Goal: Task Accomplishment & Management: Use online tool/utility

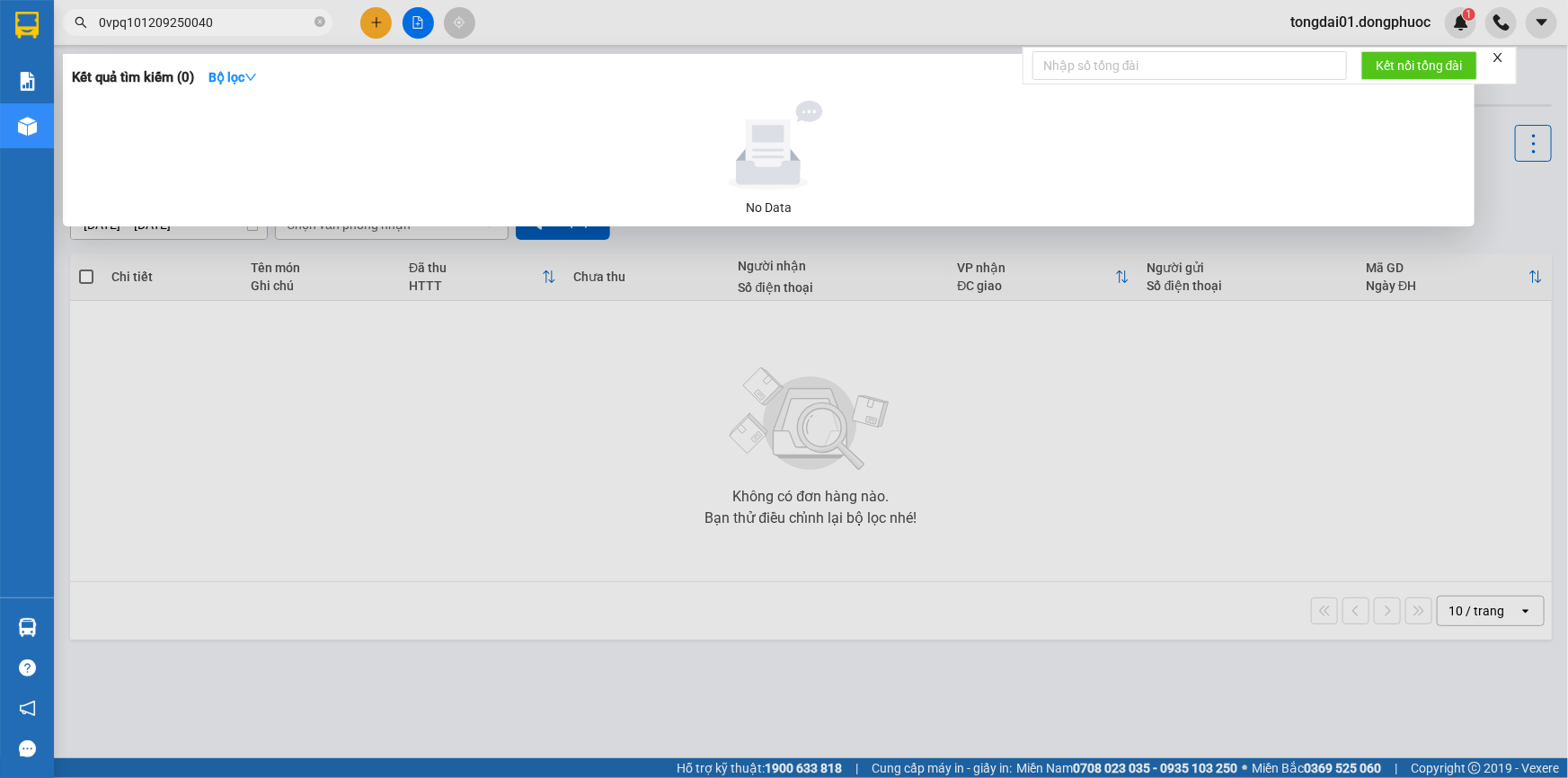
click at [107, 27] on input "0vpq101209250040" at bounding box center [205, 23] width 212 height 20
click at [107, 26] on input "vpq101209250040" at bounding box center [205, 23] width 212 height 20
click at [109, 26] on input "vpq101209250040" at bounding box center [205, 23] width 212 height 20
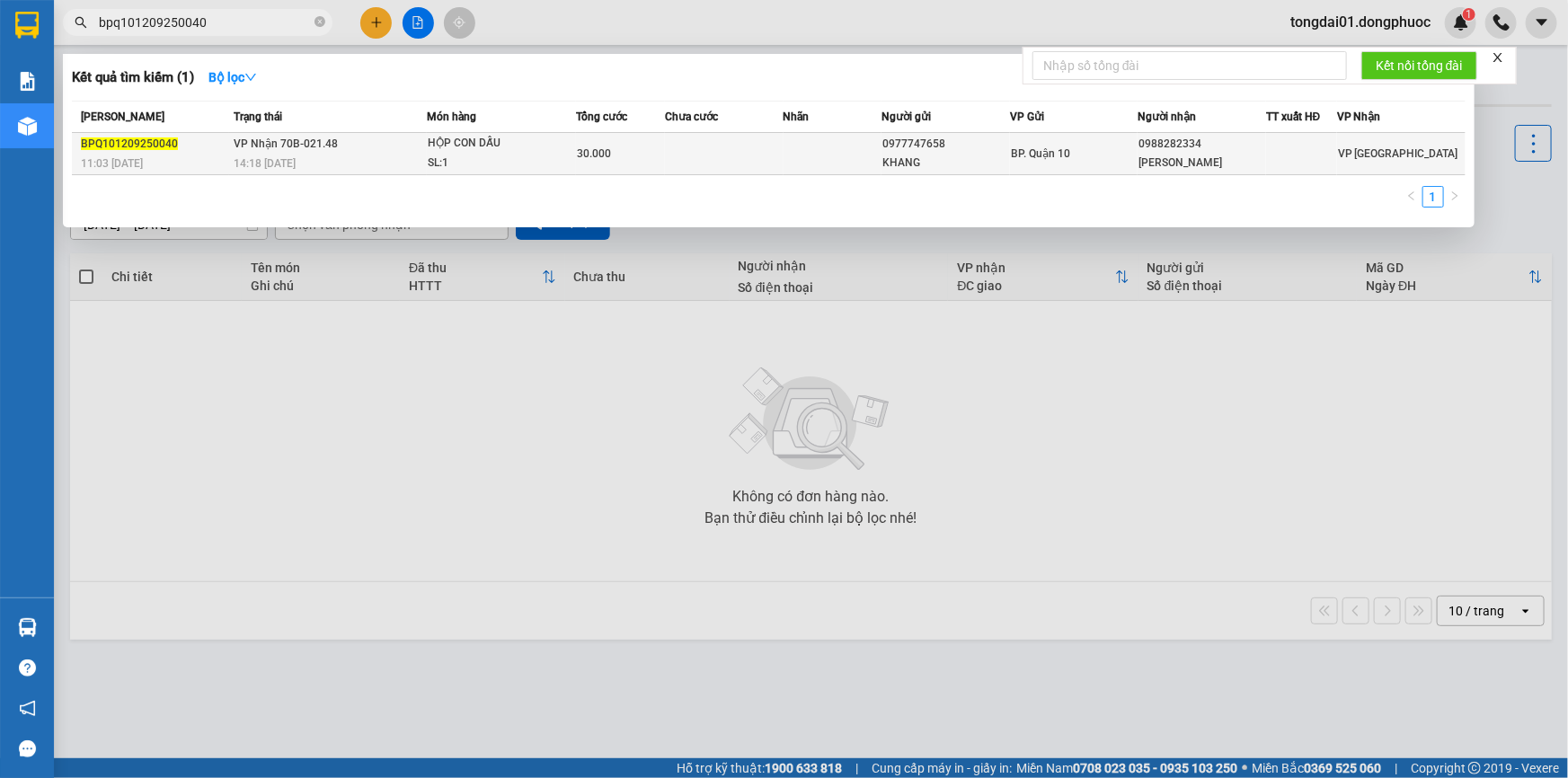
type input "bpq101209250040"
click at [263, 150] on span "VP Nhận 70B-021.48" at bounding box center [286, 143] width 104 height 13
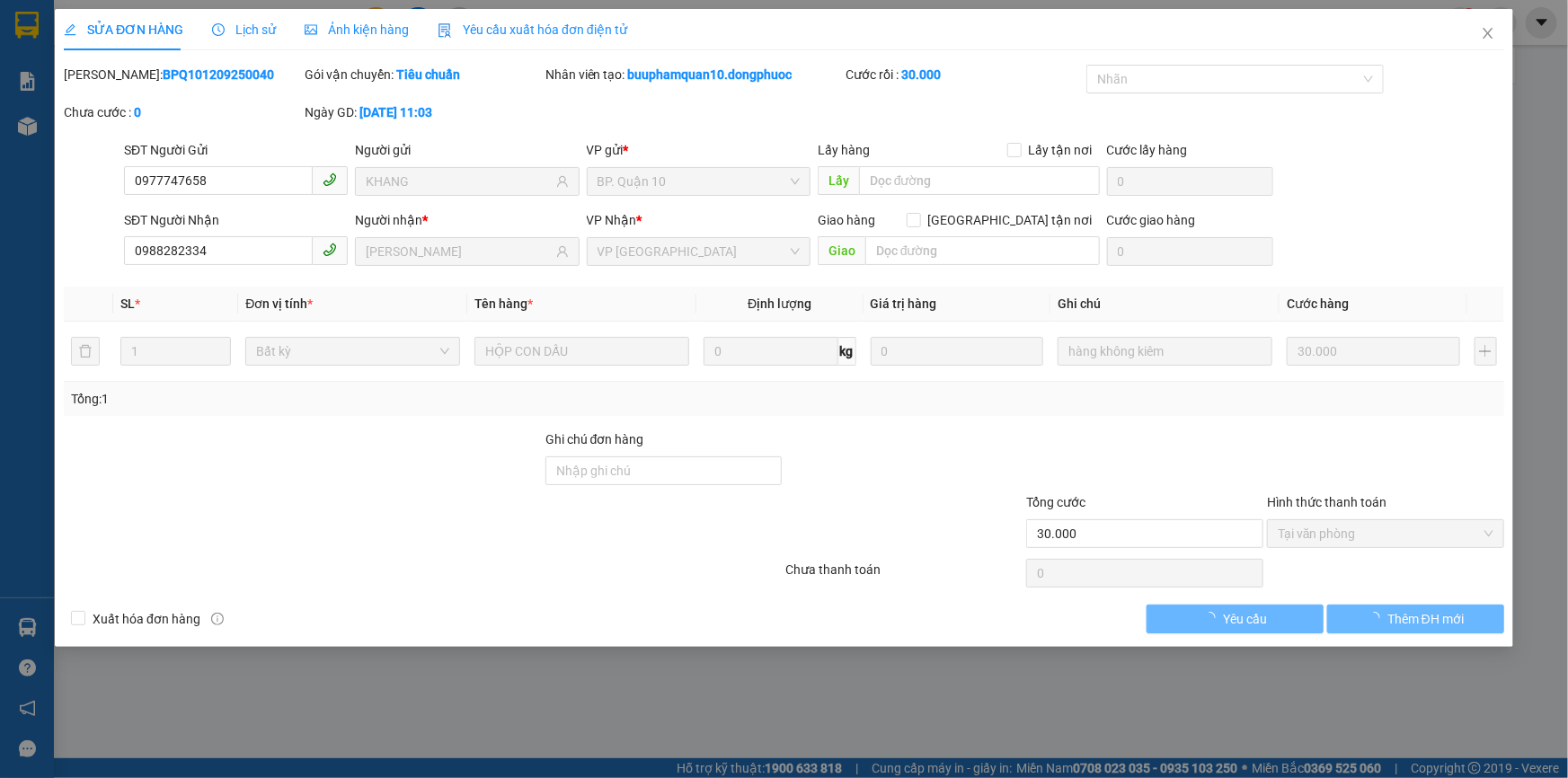
click at [219, 30] on icon "clock-circle" at bounding box center [218, 29] width 13 height 13
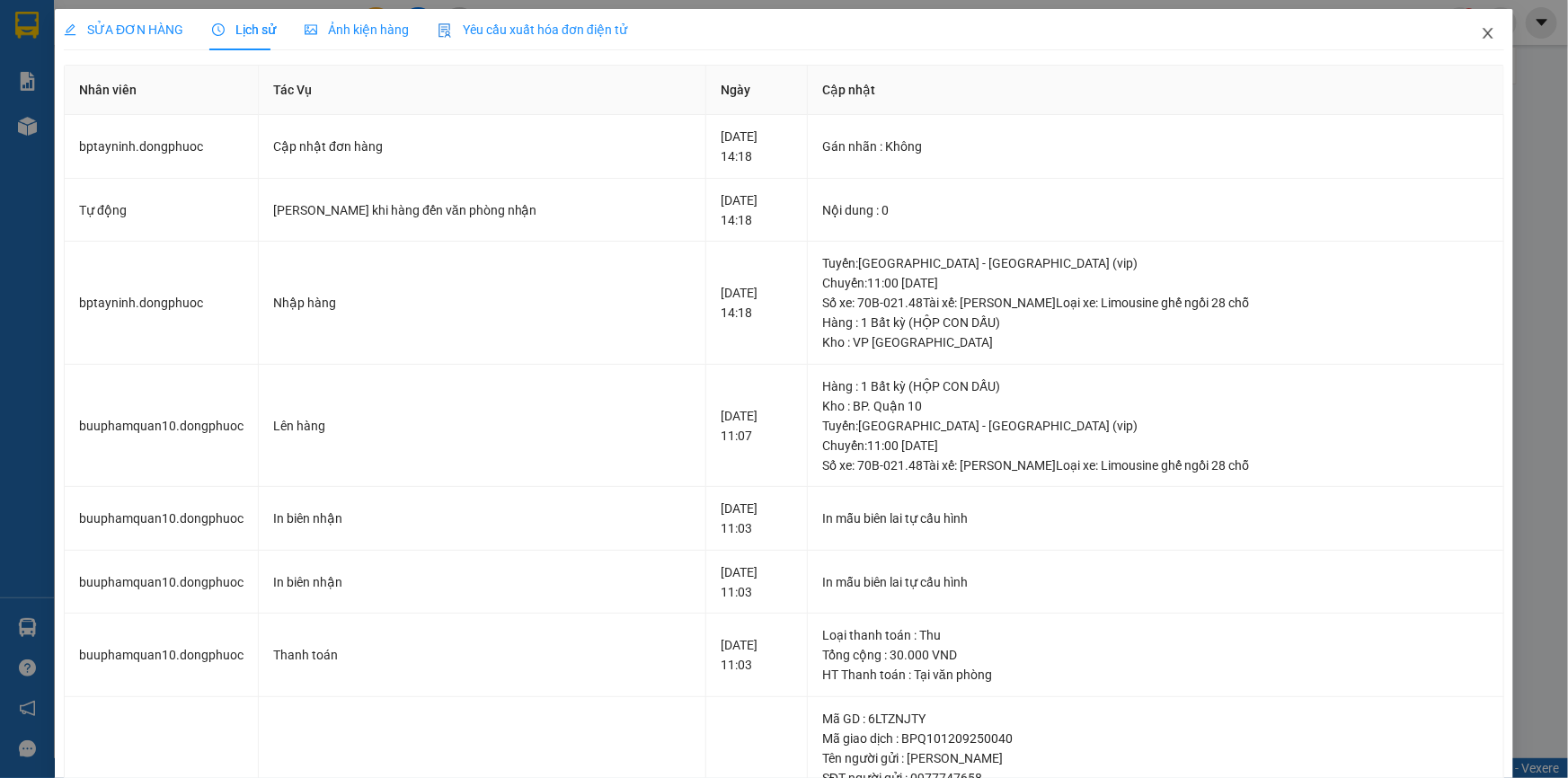
click at [1480, 31] on icon "close" at bounding box center [1487, 33] width 14 height 14
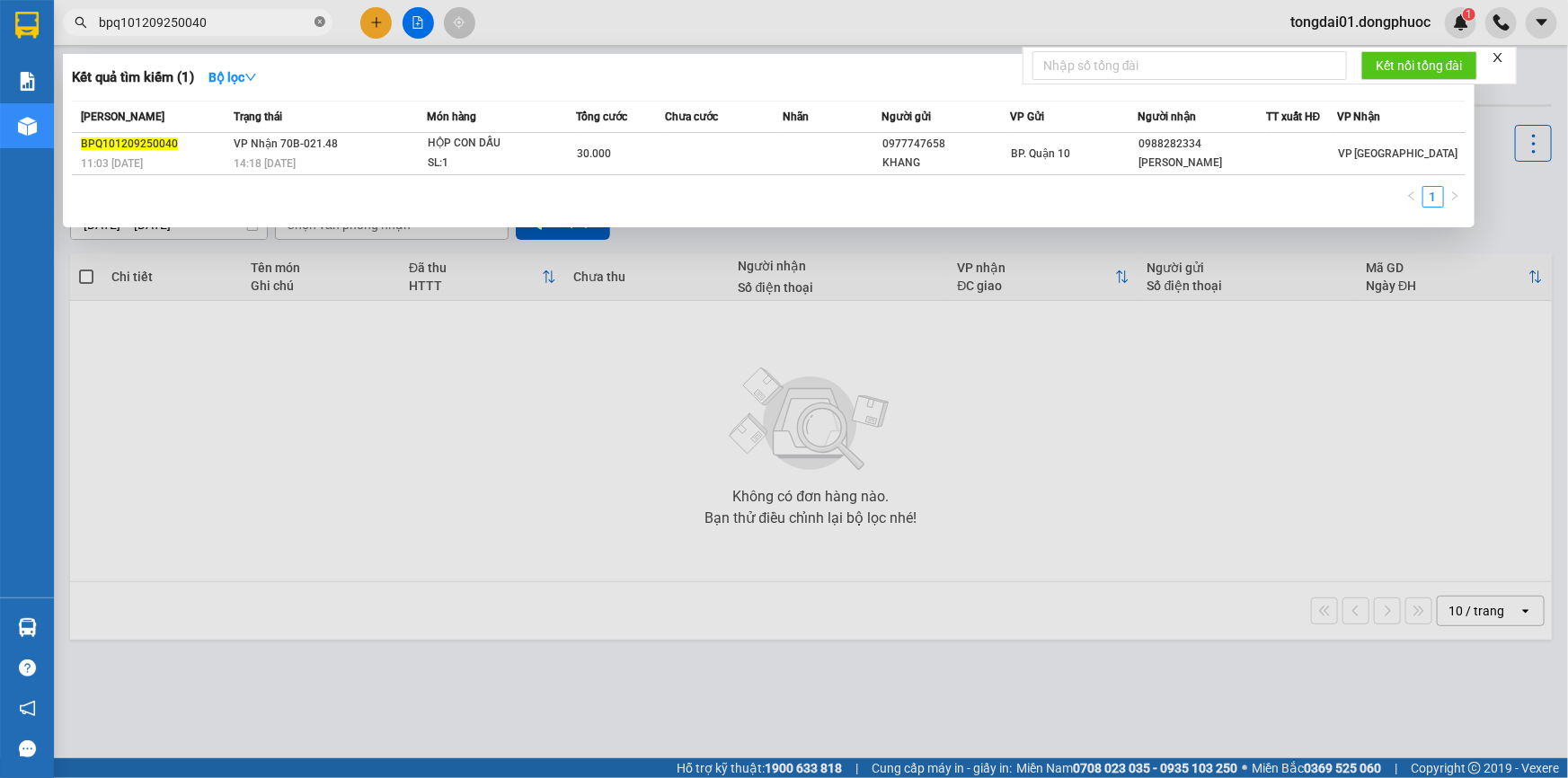
click at [318, 26] on icon "close-circle" at bounding box center [319, 21] width 11 height 11
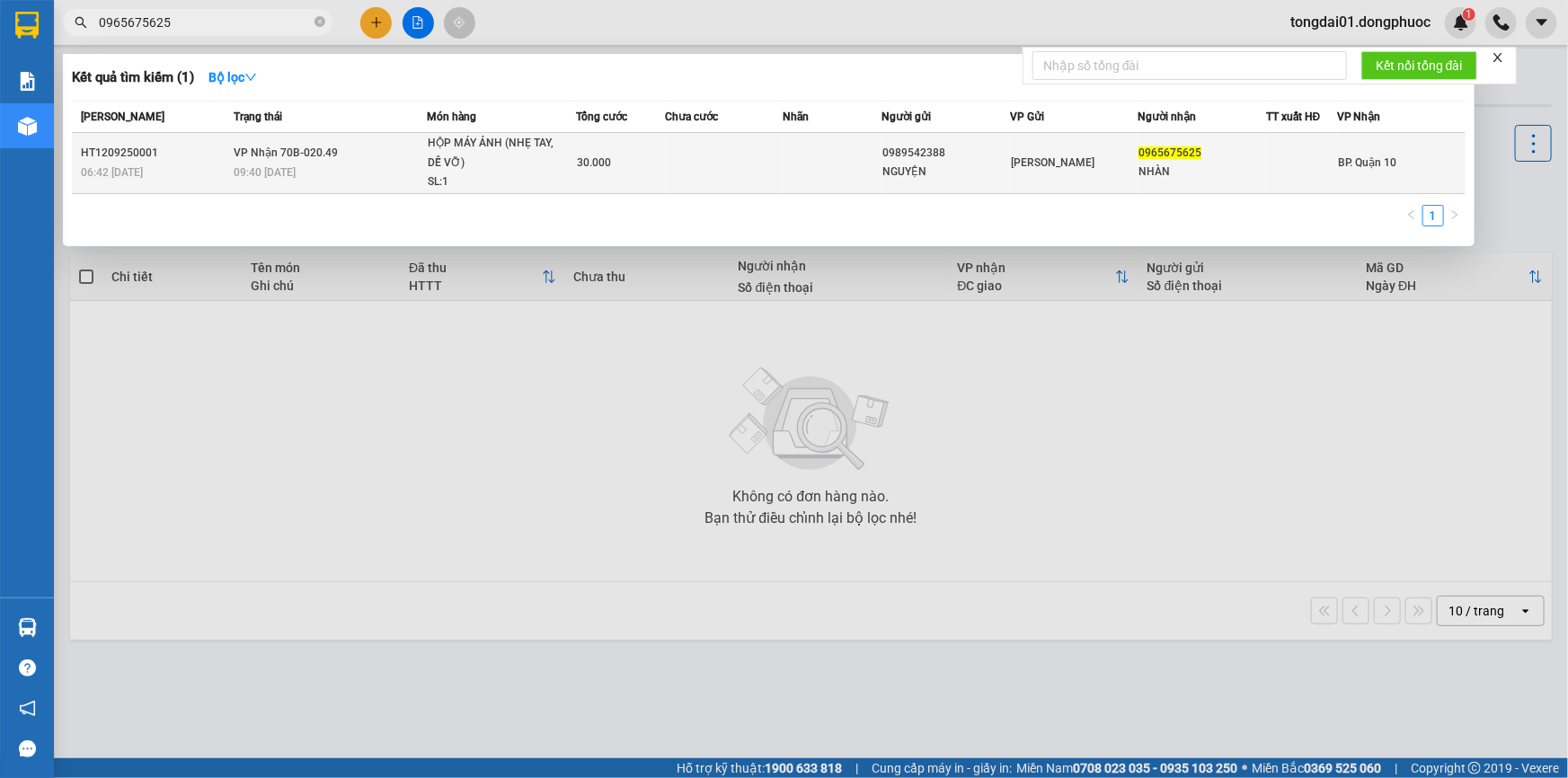
type input "0965675625"
click at [340, 159] on td "VP Nhận 70B-020.49 09:40 [DATE]" at bounding box center [327, 163] width 197 height 61
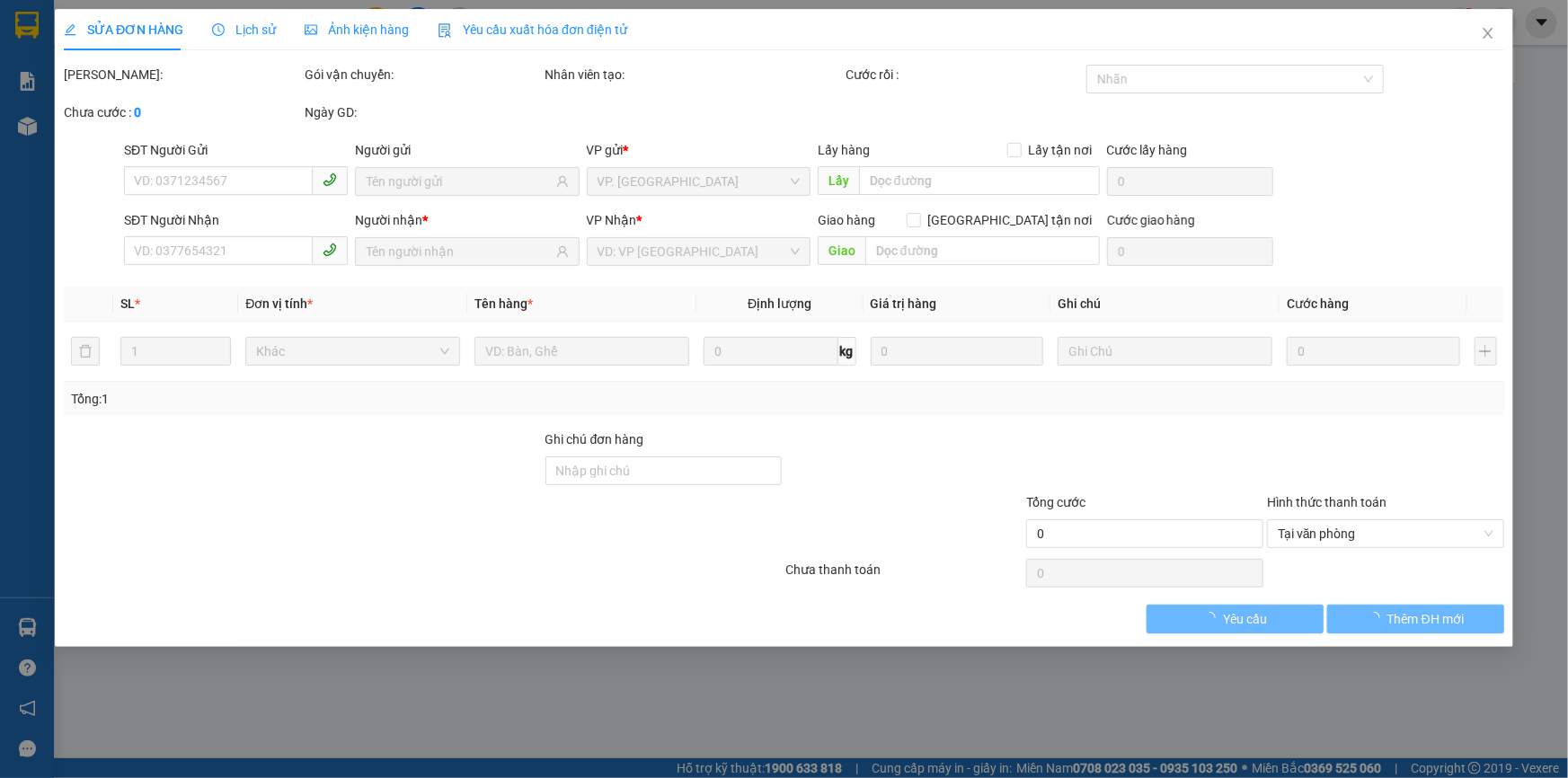
type input "0989542388"
type input "NGUYỆN"
type input "0965675625"
type input "NHÀN"
type input "30.000"
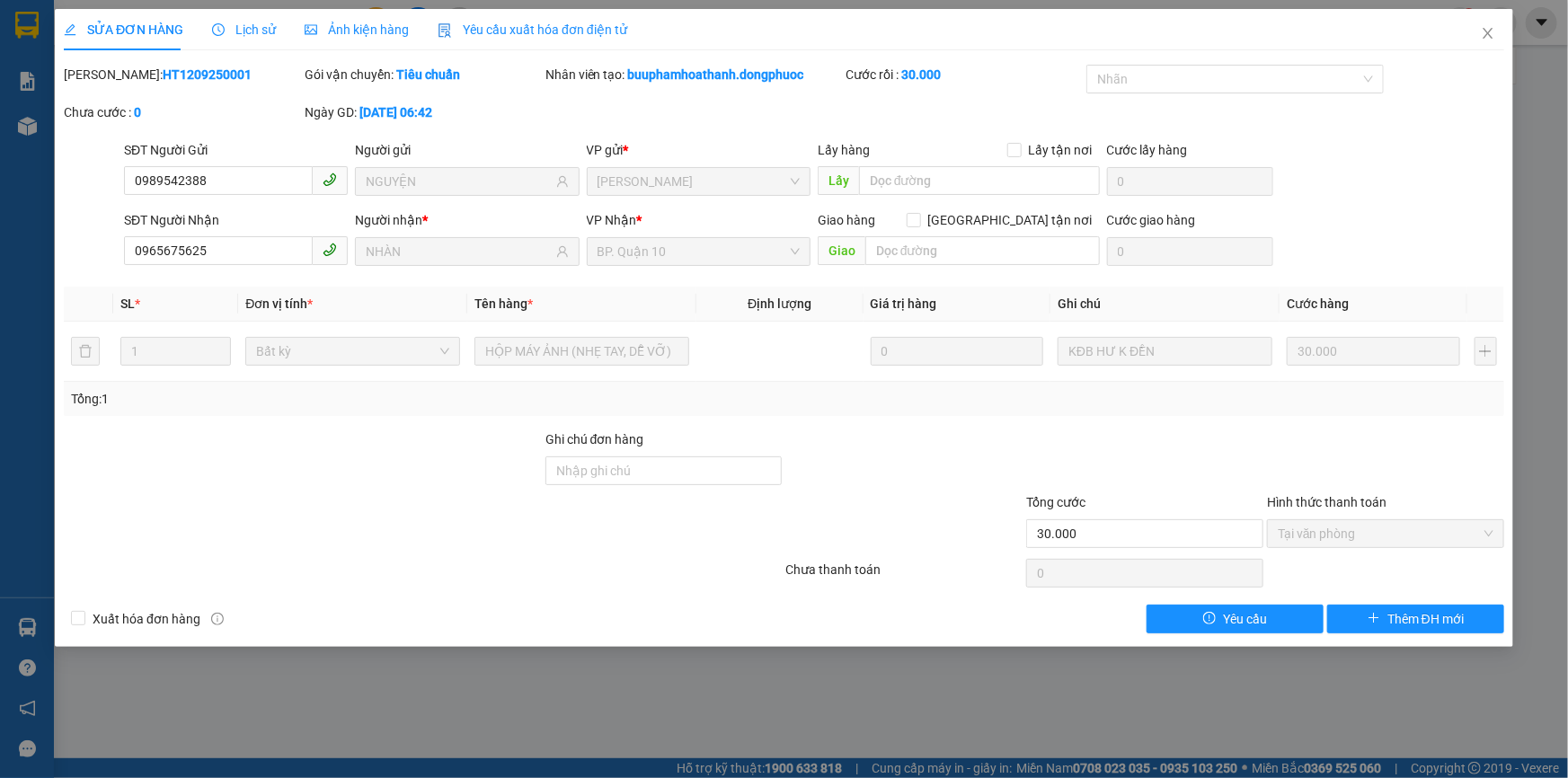
click at [243, 31] on span "Lịch sử" at bounding box center [244, 29] width 64 height 14
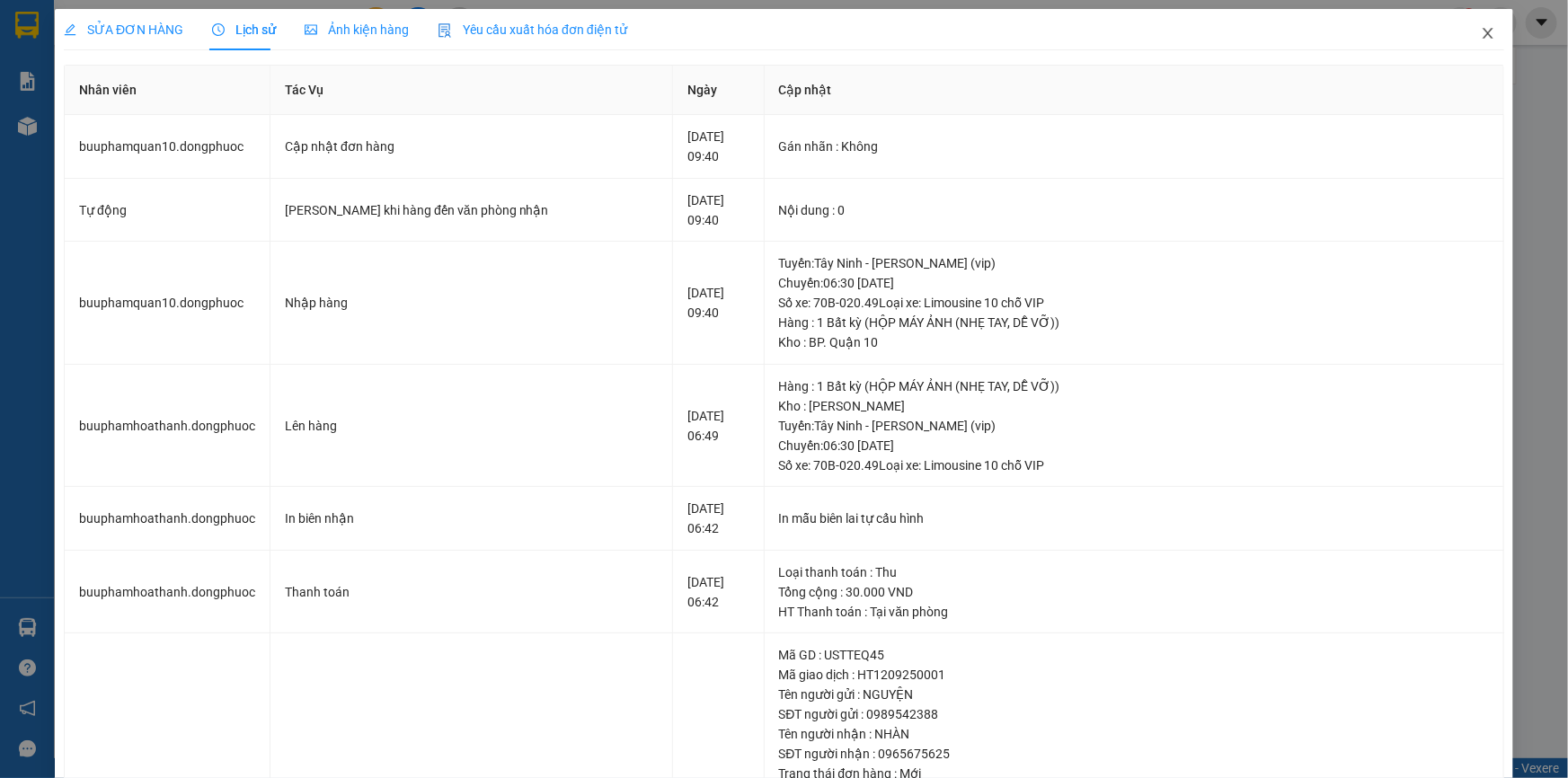
click at [1480, 40] on icon "close" at bounding box center [1487, 33] width 14 height 14
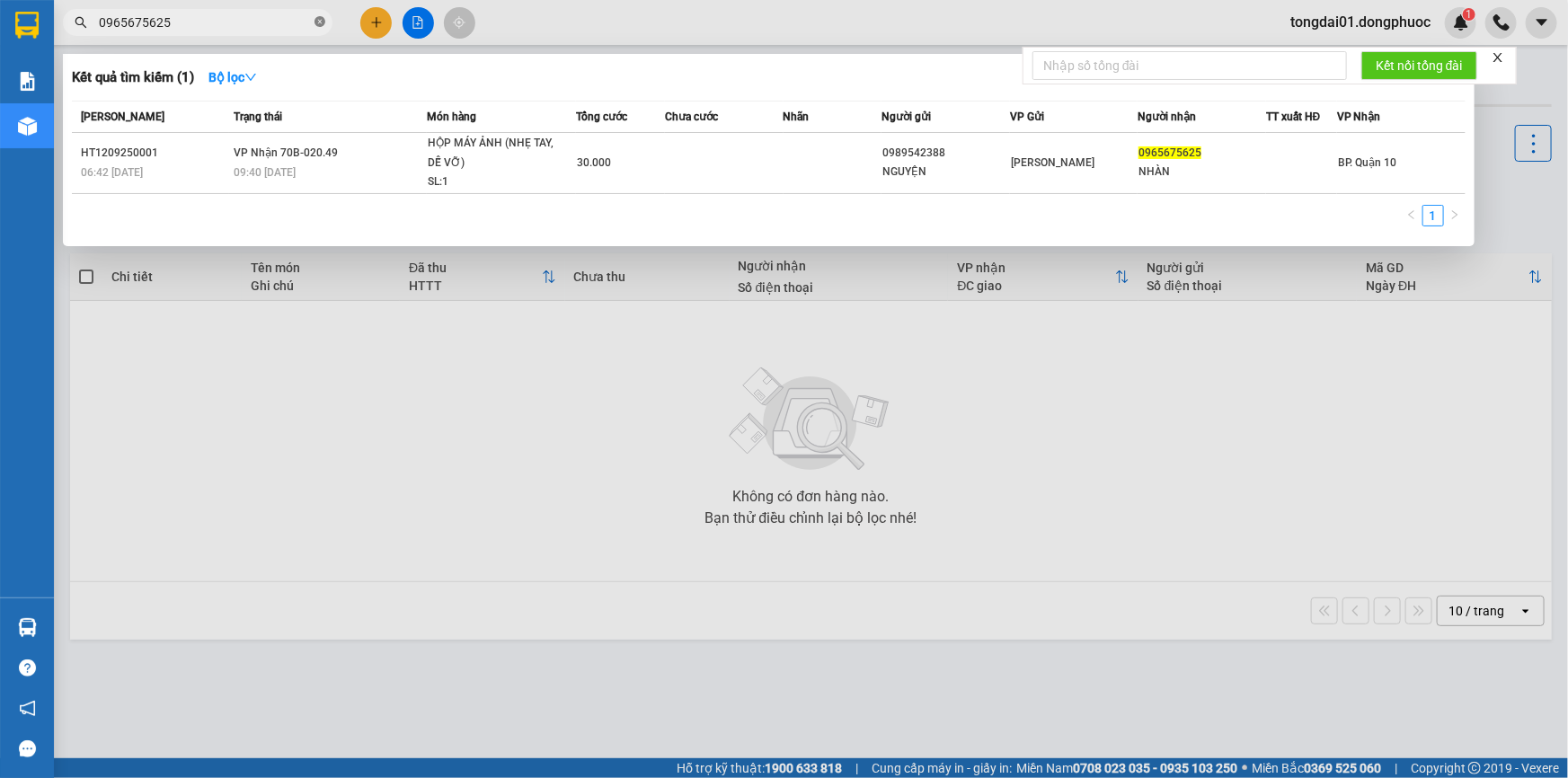
click at [316, 27] on span at bounding box center [319, 22] width 11 height 17
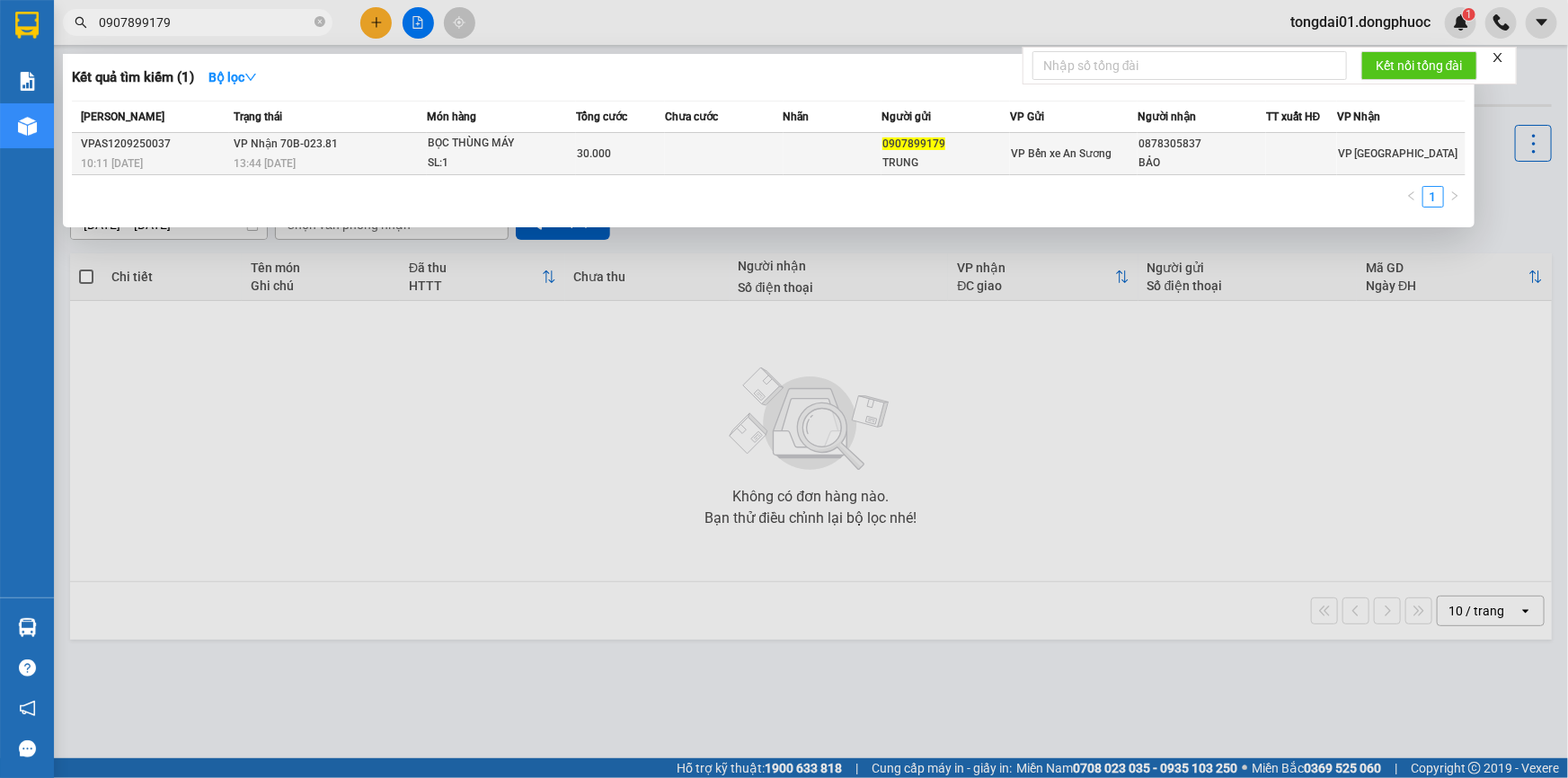
type input "0907899179"
click at [357, 146] on td "VP Nhận 70B-023.81 13:44 [DATE]" at bounding box center [327, 154] width 197 height 42
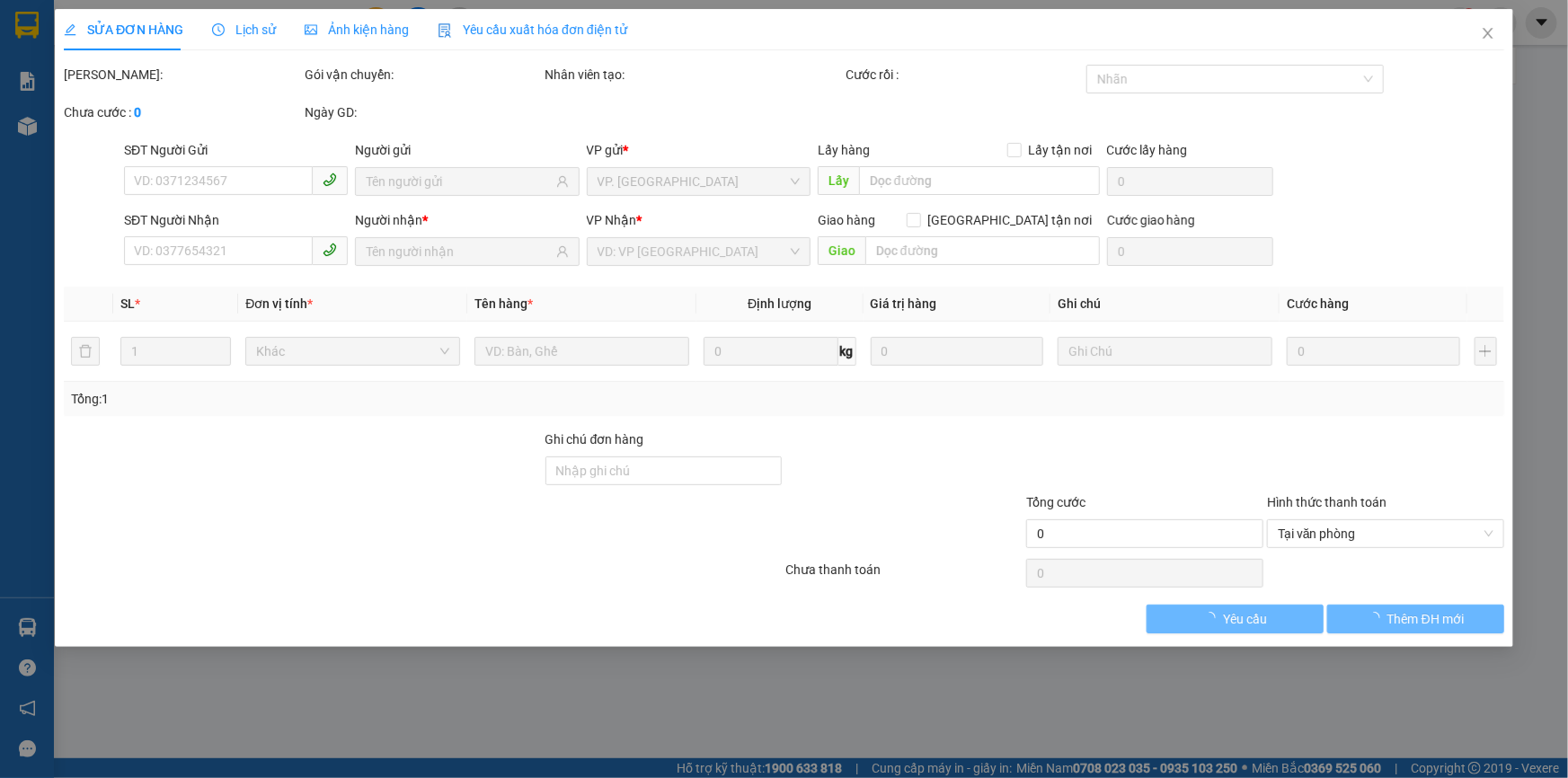
type input "0907899179"
type input "TRUNG"
type input "0878305837"
type input "BẢO"
type input "30.000"
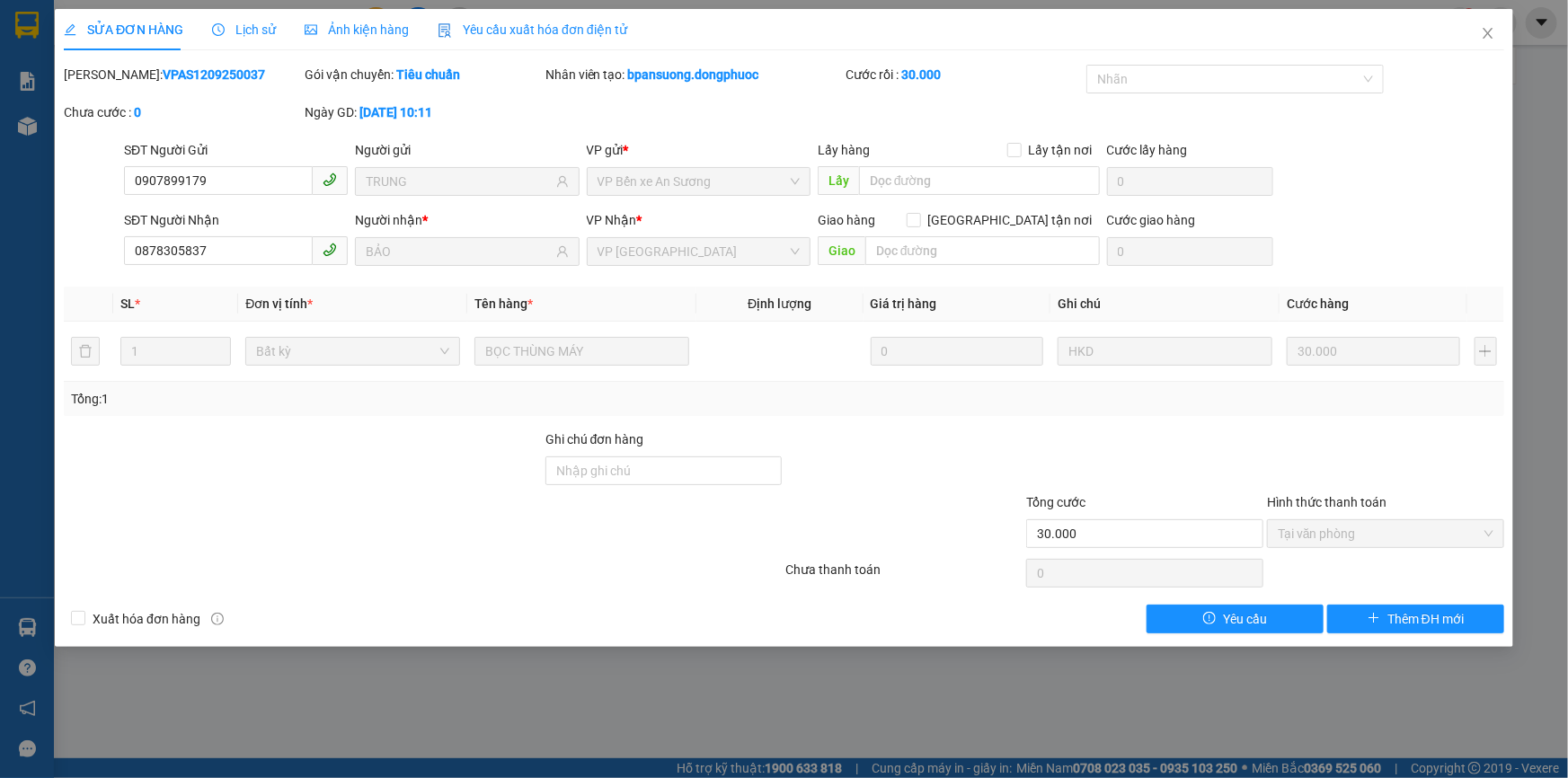
click at [255, 26] on span "Lịch sử" at bounding box center [244, 29] width 64 height 14
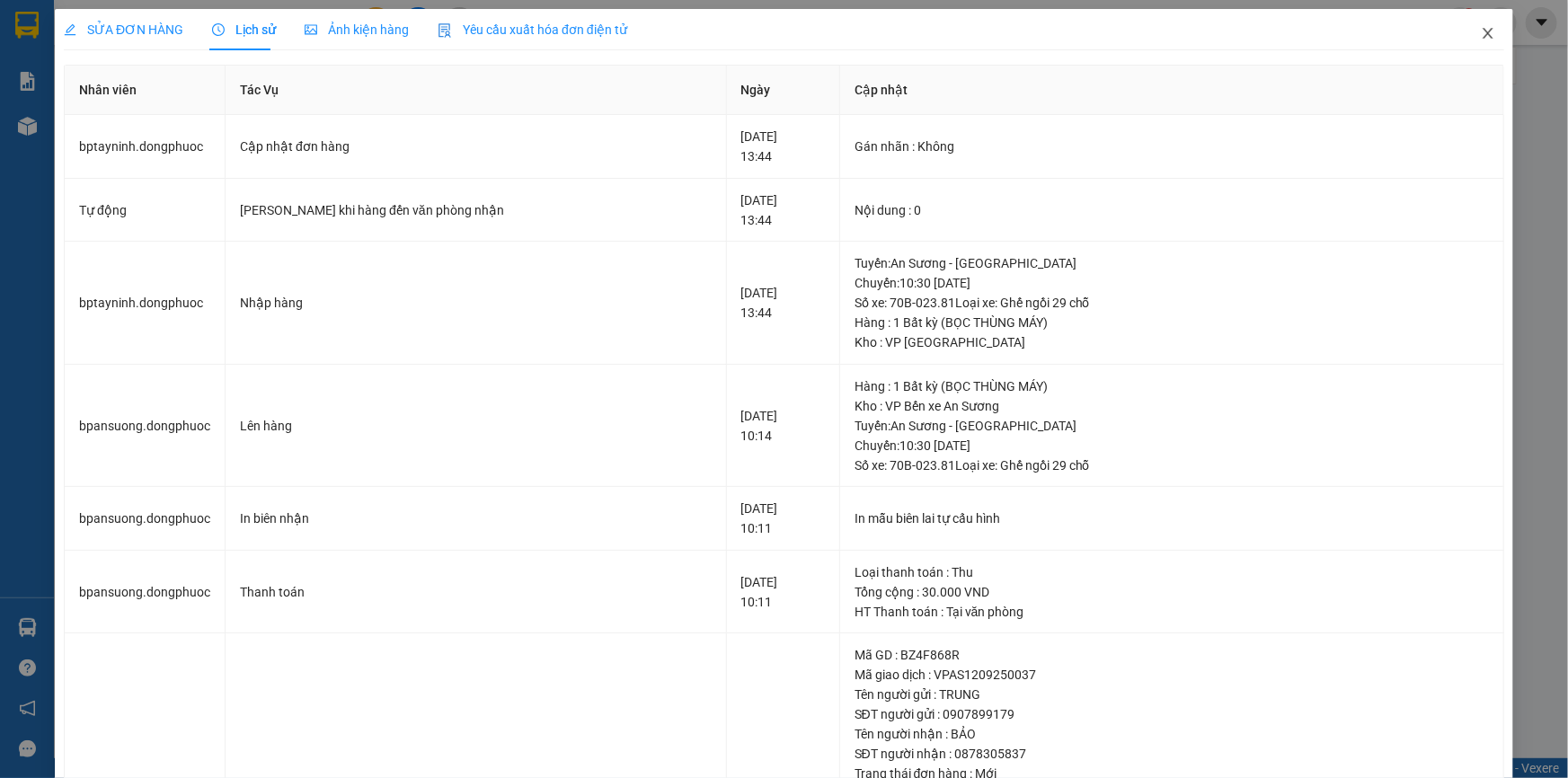
click at [1480, 40] on icon "close" at bounding box center [1487, 33] width 14 height 14
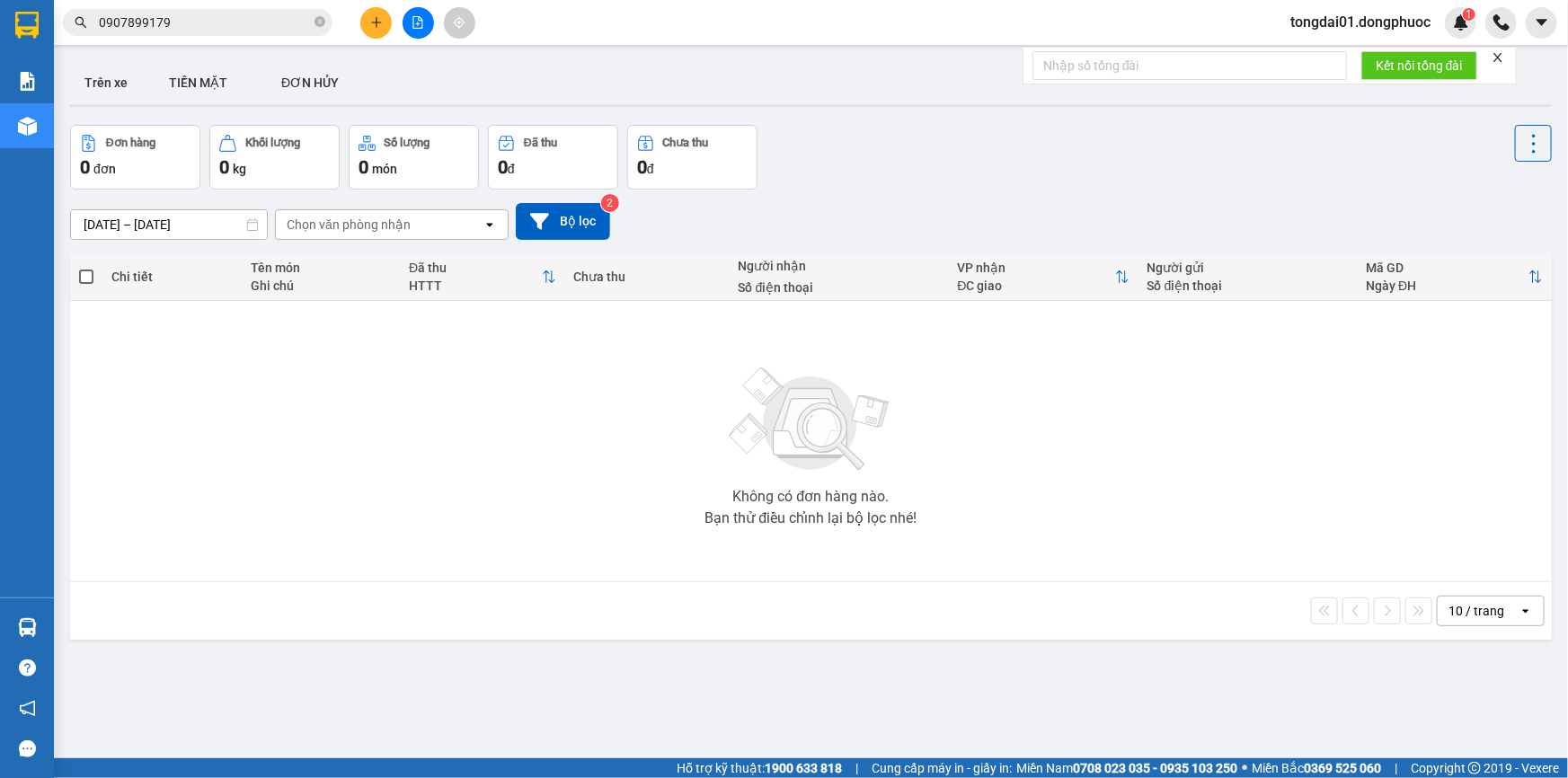
click at [207, 25] on input "0907899179" at bounding box center [205, 23] width 212 height 20
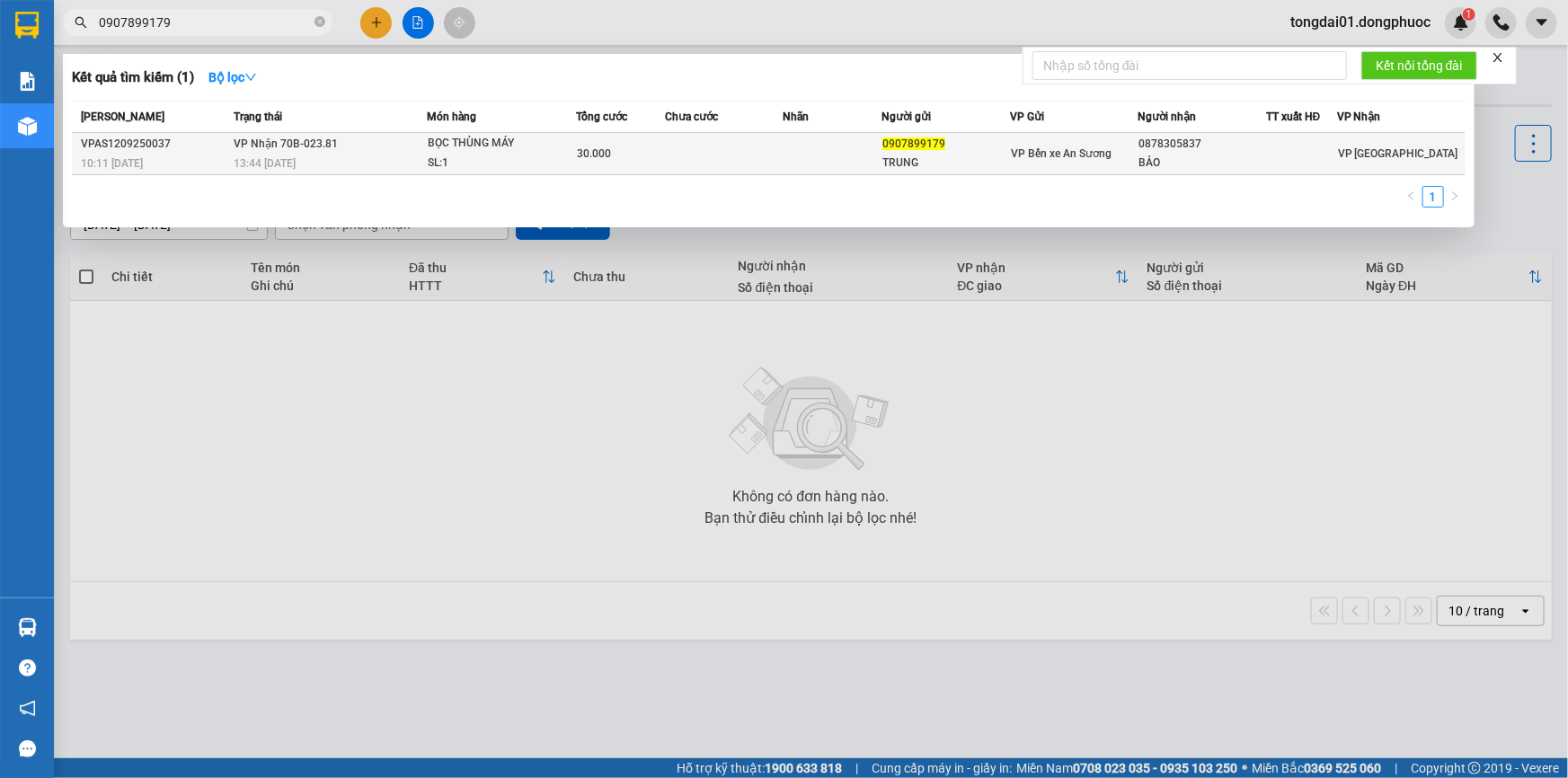
click at [337, 154] on div "13:44 [DATE]" at bounding box center [329, 164] width 191 height 20
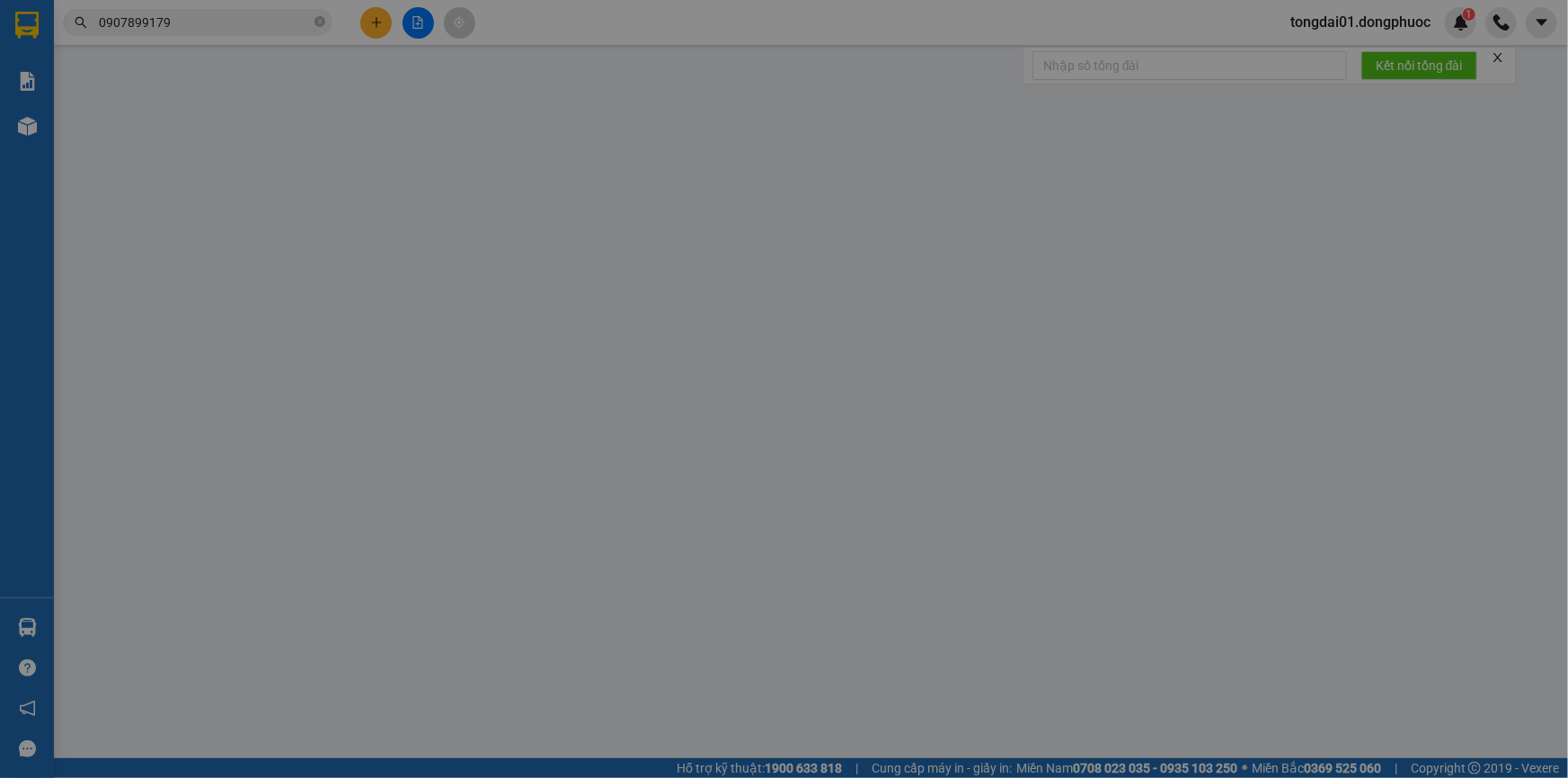
type input "0907899179"
type input "TRUNG"
type input "0878305837"
type input "BẢO"
type input "30.000"
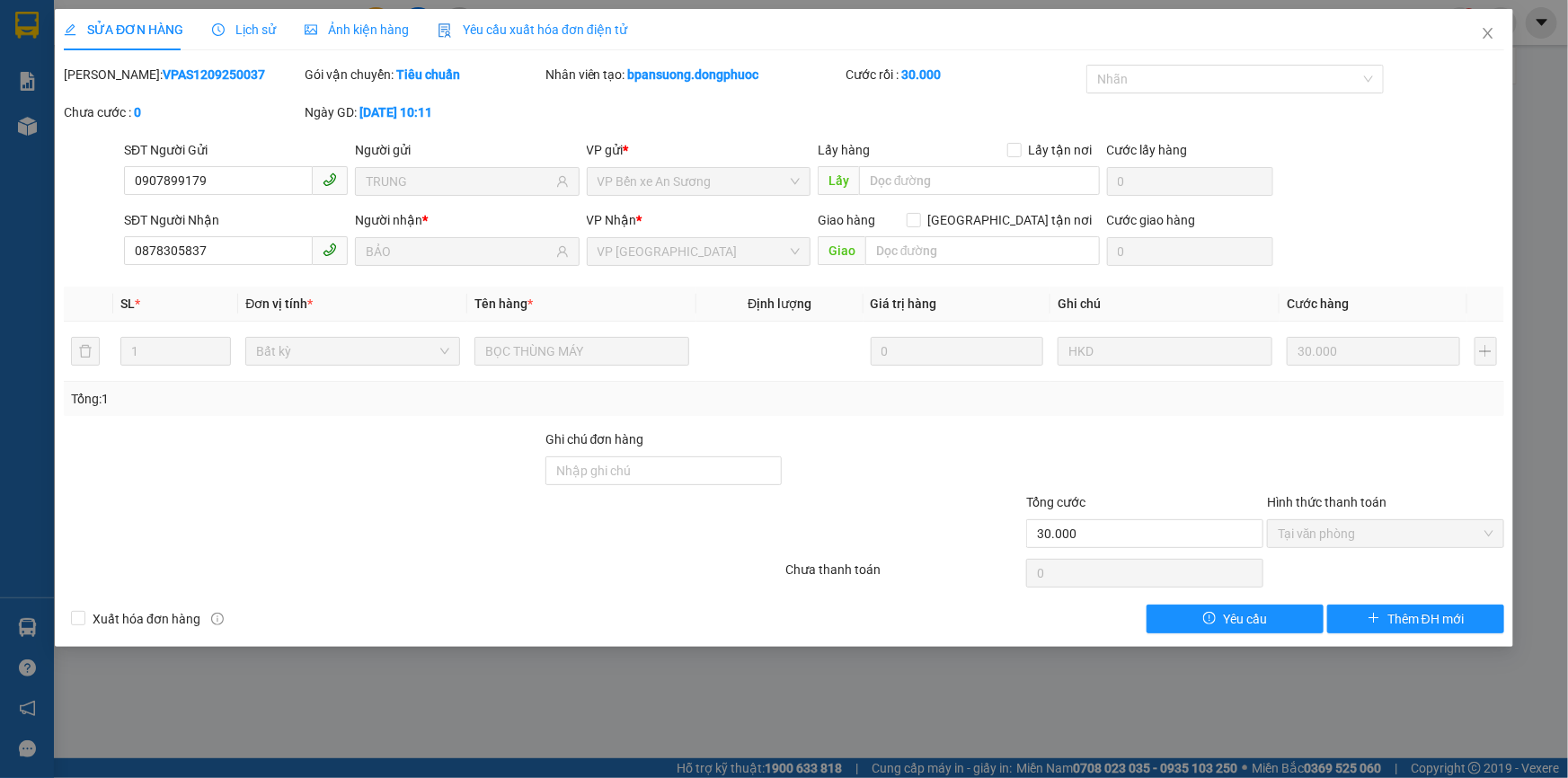
click at [255, 26] on span "Lịch sử" at bounding box center [244, 29] width 64 height 14
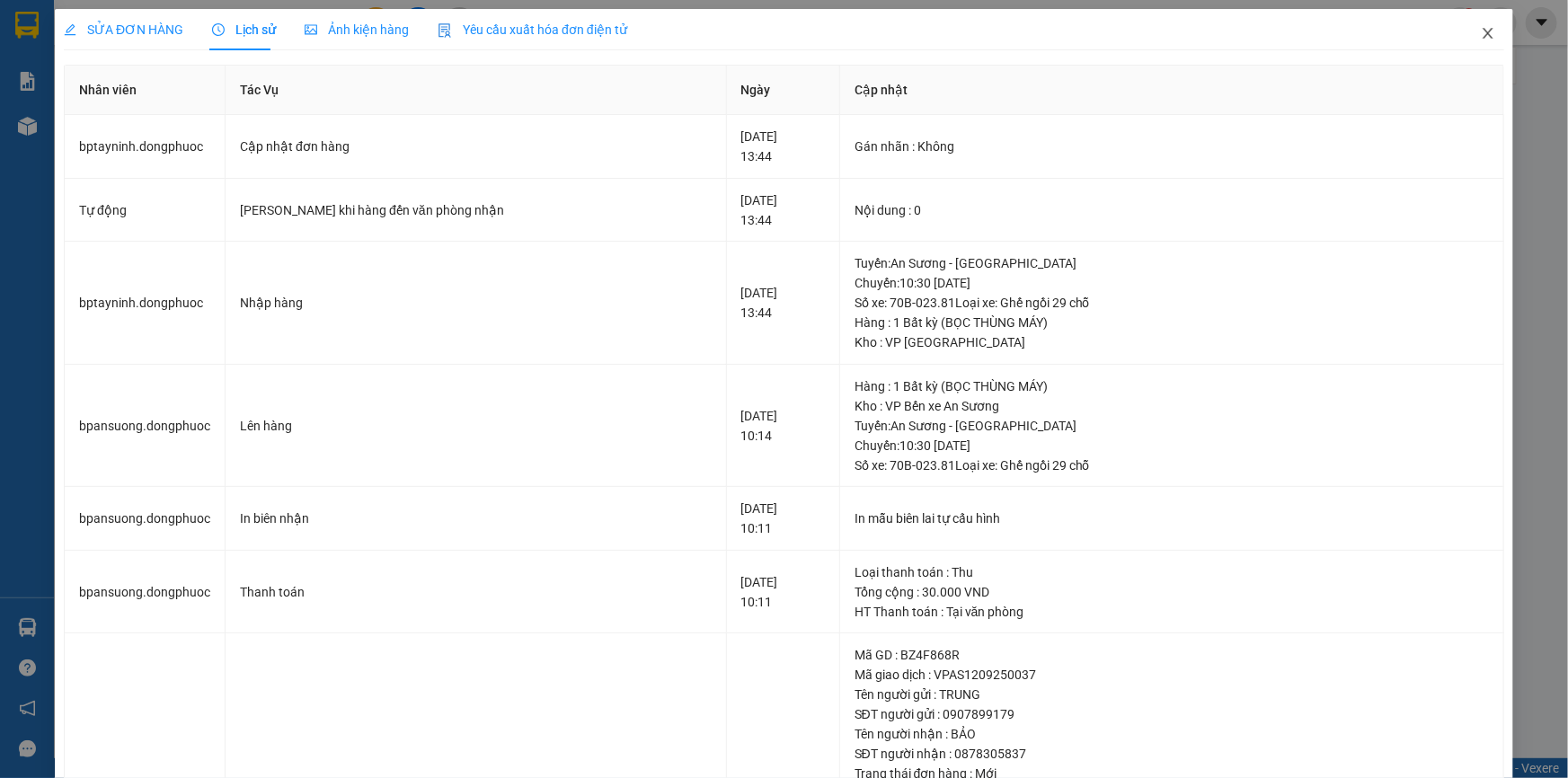
click at [1480, 27] on icon "close" at bounding box center [1487, 33] width 14 height 14
